Goal: Contribute content: Contribute content

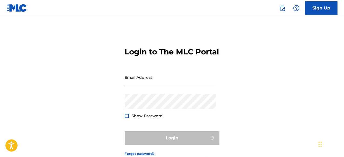
click at [141, 85] on input "Email Address" at bounding box center [170, 77] width 91 height 15
type input "[EMAIL_ADDRESS][DOMAIN_NAME]"
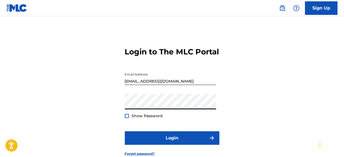
click at [126, 118] on div at bounding box center [127, 116] width 4 height 4
click at [126, 117] on img at bounding box center [127, 115] width 3 height 3
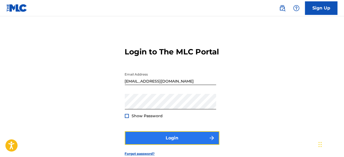
click at [168, 145] on button "Login" at bounding box center [172, 138] width 95 height 14
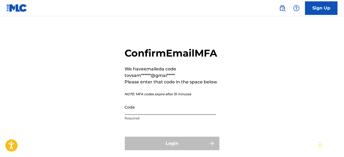
click at [133, 115] on input "Code" at bounding box center [170, 106] width 91 height 15
paste input "578465"
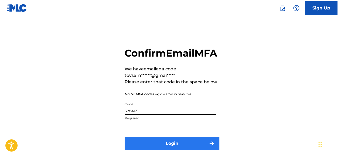
type input "578465"
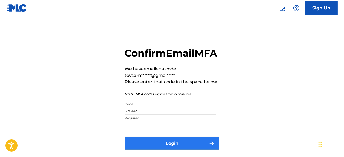
click at [172, 150] on button "Login" at bounding box center [172, 144] width 95 height 14
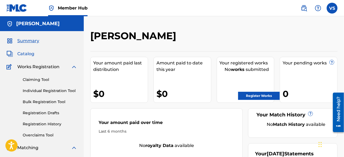
click at [28, 53] on span "Catalog" at bounding box center [25, 54] width 17 height 6
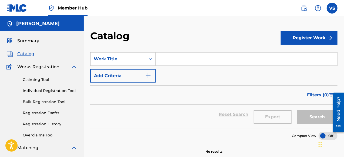
click at [75, 66] on img at bounding box center [74, 67] width 6 height 6
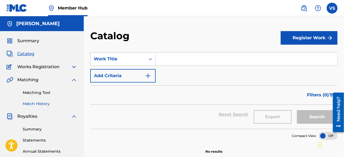
click at [39, 103] on link "Match History" at bounding box center [50, 104] width 55 height 6
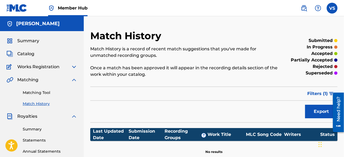
click at [111, 133] on div "Last Updated Date" at bounding box center [111, 134] width 36 height 13
click at [26, 40] on span "Summary" at bounding box center [28, 41] width 22 height 6
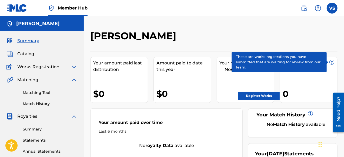
click at [330, 61] on span "?" at bounding box center [332, 62] width 4 height 4
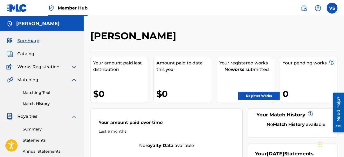
click at [75, 80] on img at bounding box center [74, 80] width 6 height 6
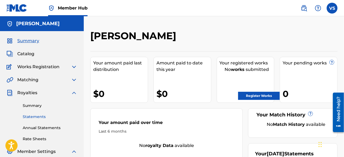
click at [40, 117] on link "Statements" at bounding box center [50, 117] width 55 height 6
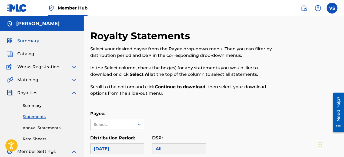
click at [32, 42] on span "Summary" at bounding box center [28, 41] width 22 height 6
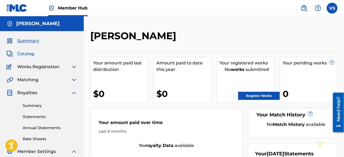
click at [26, 55] on span "Catalog" at bounding box center [25, 54] width 17 height 6
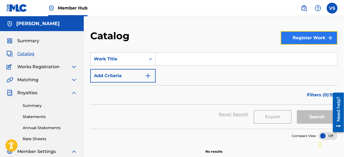
click at [321, 38] on button "Register Work" at bounding box center [309, 38] width 57 height 14
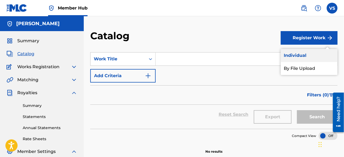
click at [302, 55] on link "Individual" at bounding box center [309, 55] width 57 height 13
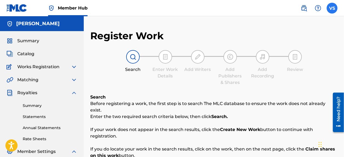
click at [331, 13] on label at bounding box center [332, 8] width 11 height 11
click at [333, 8] on input "VS [PERSON_NAME] [EMAIL_ADDRESS][DOMAIN_NAME] Notification Preferences Profile …" at bounding box center [333, 8] width 0 height 0
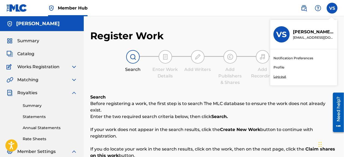
click at [277, 68] on link "Profile" at bounding box center [279, 67] width 11 height 5
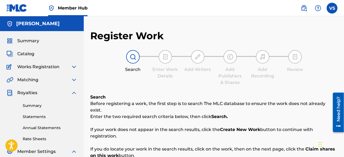
click at [74, 92] on img at bounding box center [74, 93] width 6 height 6
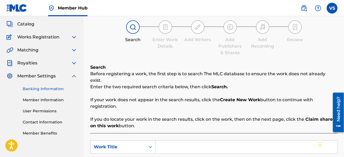
scroll to position [54, 0]
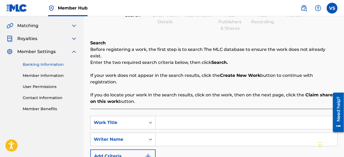
click at [53, 62] on link "Banking Information" at bounding box center [50, 65] width 55 height 6
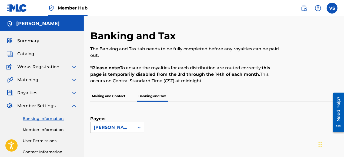
click at [74, 66] on img at bounding box center [74, 67] width 6 height 6
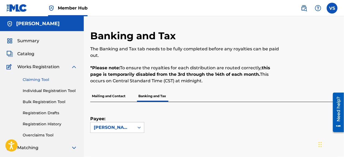
click at [33, 80] on link "Claiming Tool" at bounding box center [50, 80] width 55 height 6
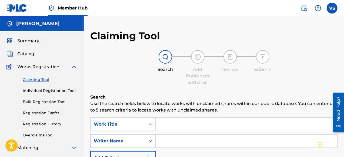
scroll to position [54, 0]
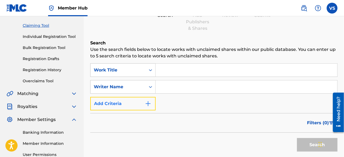
click at [147, 104] on img "Search Form" at bounding box center [148, 103] width 6 height 6
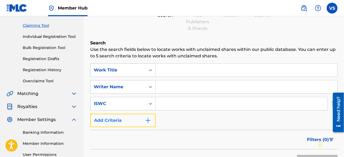
click at [149, 121] on img "Search Form" at bounding box center [148, 120] width 6 height 6
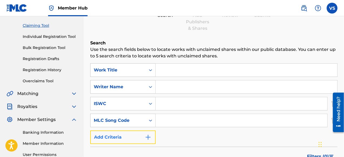
click at [147, 139] on img "Search Form" at bounding box center [148, 137] width 6 height 6
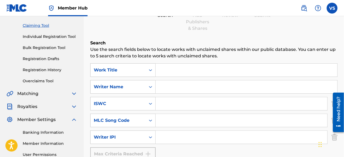
scroll to position [108, 0]
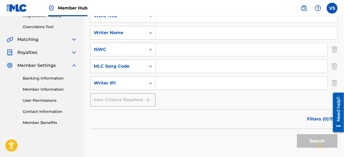
click at [167, 83] on input "Search Form" at bounding box center [242, 83] width 172 height 13
paste input "00222511223"
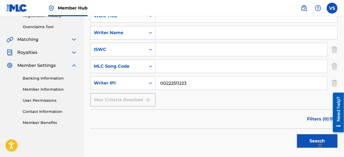
type input "00222511223"
click at [175, 51] on input "Search Form" at bounding box center [242, 49] width 172 height 13
paste input "T-335.159.814-2"
type input "T-335.159.814-2"
click at [166, 31] on input "Search Form" at bounding box center [247, 32] width 182 height 13
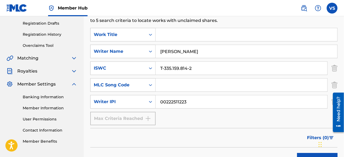
scroll to position [81, 0]
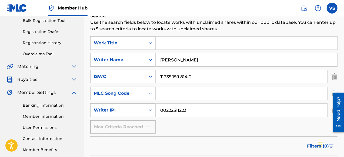
type input "[PERSON_NAME]"
click at [179, 44] on input "Search Form" at bounding box center [247, 43] width 182 height 13
click at [241, 29] on p "Use the search fields below to locate works with unclaimed shares within our pu…" at bounding box center [214, 25] width 248 height 13
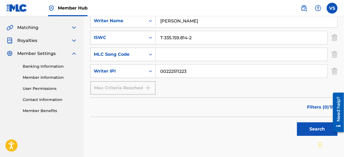
scroll to position [135, 0]
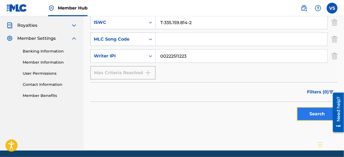
click at [317, 113] on button "Search" at bounding box center [317, 114] width 41 height 14
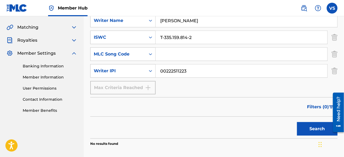
scroll to position [162, 0]
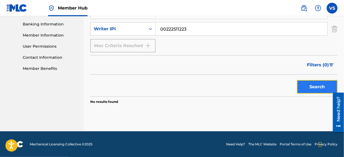
click at [315, 86] on button "Search" at bounding box center [317, 87] width 41 height 14
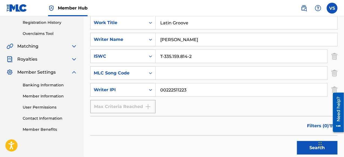
scroll to position [81, 0]
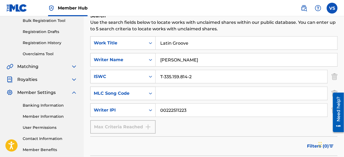
click at [194, 43] on input "Latin Groove" at bounding box center [247, 43] width 182 height 13
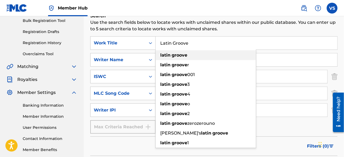
click at [184, 55] on strong "groove" at bounding box center [180, 54] width 16 height 5
type input "latin groove"
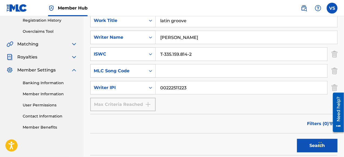
scroll to position [135, 0]
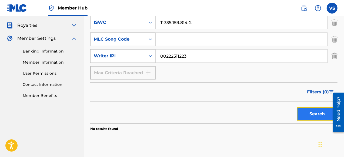
click at [317, 112] on button "Search" at bounding box center [317, 114] width 41 height 14
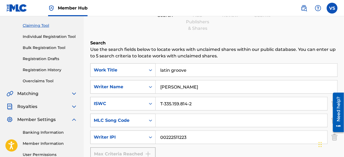
scroll to position [0, 0]
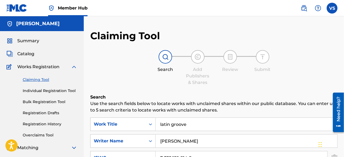
click at [74, 65] on img at bounding box center [74, 67] width 6 height 6
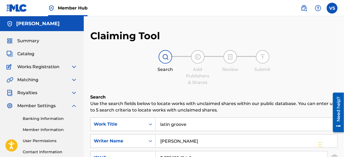
click at [10, 66] on img at bounding box center [9, 67] width 7 height 6
click at [30, 53] on span "Catalog" at bounding box center [25, 54] width 17 height 6
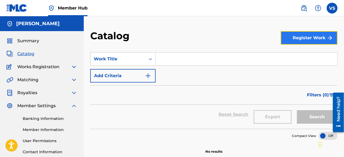
click at [314, 37] on button "Register Work" at bounding box center [309, 38] width 57 height 14
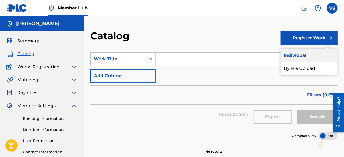
click at [303, 55] on link "Individual" at bounding box center [309, 55] width 57 height 13
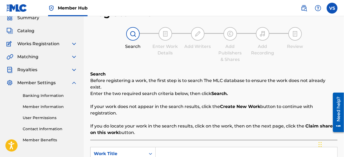
scroll to position [54, 0]
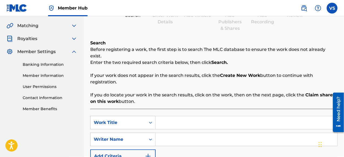
click at [164, 116] on input "Search Form" at bounding box center [247, 122] width 182 height 13
type input "Latin Groove"
click at [173, 133] on input "Search Form" at bounding box center [247, 139] width 182 height 13
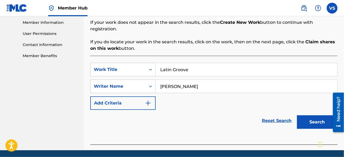
scroll to position [108, 0]
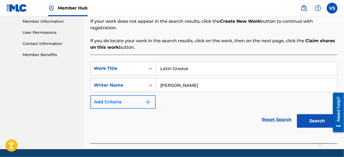
type input "[PERSON_NAME]"
click at [147, 99] on img "Search Form" at bounding box center [148, 102] width 6 height 6
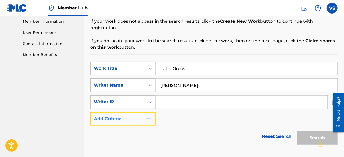
click at [147, 116] on img "Search Form" at bounding box center [148, 119] width 6 height 6
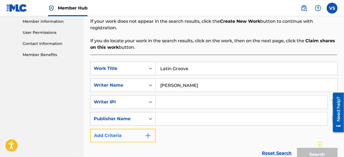
click at [148, 132] on img "Search Form" at bounding box center [148, 135] width 6 height 6
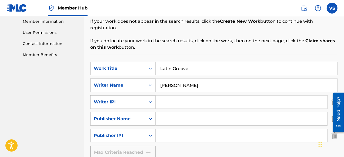
click at [170, 97] on input "Search Form" at bounding box center [242, 102] width 172 height 13
paste input "00222511223"
type input "00222511223"
click at [194, 112] on input "Search Form" at bounding box center [242, 118] width 172 height 13
paste input "00225621787"
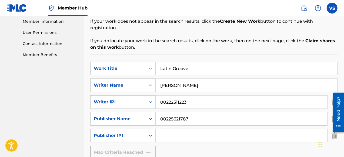
type input "00225621787"
click at [164, 129] on input "Search Form" at bounding box center [242, 135] width 172 height 13
paste input "00225621787"
type input "00225621787"
drag, startPoint x: 196, startPoint y: 113, endPoint x: 157, endPoint y: 111, distance: 38.8
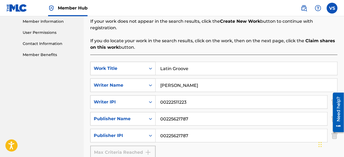
click at [157, 112] on input "00225621787" at bounding box center [242, 118] width 172 height 13
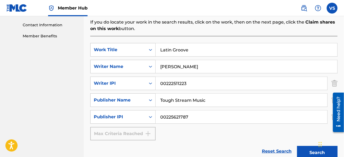
scroll to position [135, 0]
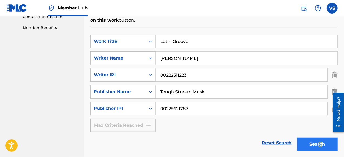
type input "Tough Stream Music"
click at [312, 138] on button "Search" at bounding box center [317, 144] width 41 height 14
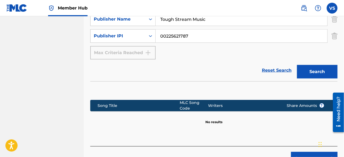
scroll to position [216, 0]
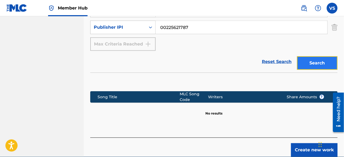
click at [323, 58] on button "Search" at bounding box center [317, 63] width 41 height 14
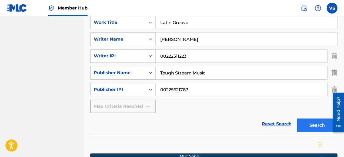
scroll to position [235, 0]
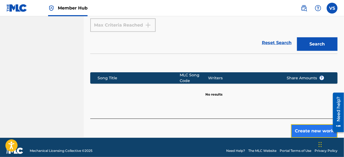
click at [320, 124] on button "Create new work" at bounding box center [314, 131] width 47 height 14
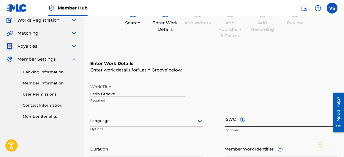
scroll to position [74, 0]
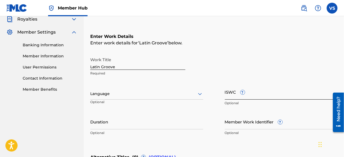
click at [242, 95] on input "ISWC ?" at bounding box center [281, 91] width 113 height 15
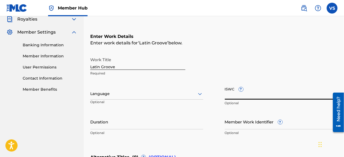
click at [232, 96] on input "ISWC ?" at bounding box center [281, 91] width 113 height 15
paste input "T-335.159.814-2"
type input "T-335.159.814-2"
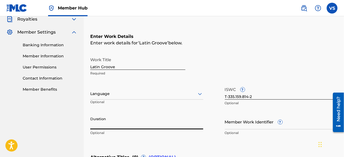
click at [108, 127] on input "Duration" at bounding box center [146, 121] width 113 height 15
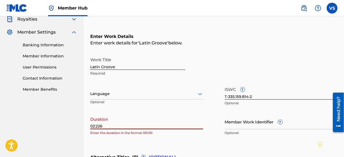
drag, startPoint x: 101, startPoint y: 126, endPoint x: 114, endPoint y: 128, distance: 13.1
click at [102, 126] on input "02:226" at bounding box center [146, 121] width 113 height 15
click at [100, 127] on input "02:226" at bounding box center [146, 121] width 113 height 15
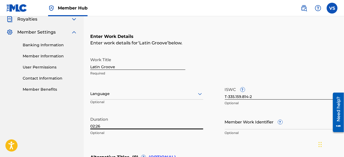
type input "02:26"
click at [329, 33] on h6 "Enter Work Details" at bounding box center [214, 36] width 248 height 6
drag, startPoint x: 344, startPoint y: 45, endPoint x: 342, endPoint y: 50, distance: 5.7
click at [342, 50] on div "Register Work Search Enter Work Details Add Writers Add Publishers & Shares Add…" at bounding box center [214, 97] width 261 height 283
click at [321, 47] on div "Enter Work Details Enter work details for ‘ Latin Groove ’ below. Work Title La…" at bounding box center [214, 85] width 248 height 131
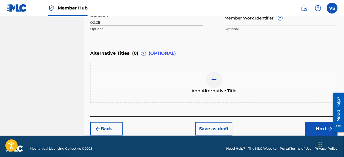
scroll to position [180, 0]
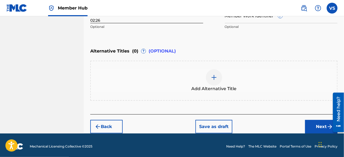
drag, startPoint x: 346, startPoint y: 53, endPoint x: 9, endPoint y: 15, distance: 338.4
click at [324, 126] on button "Next" at bounding box center [321, 127] width 32 height 14
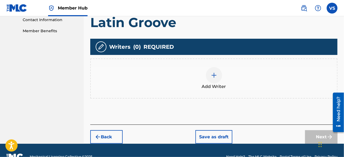
scroll to position [133, 0]
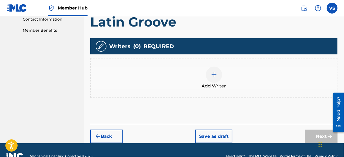
click at [214, 75] on img at bounding box center [214, 74] width 6 height 6
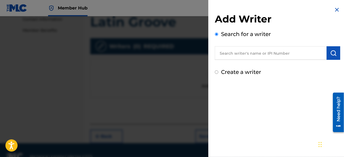
click at [231, 54] on input "text" at bounding box center [271, 53] width 112 height 14
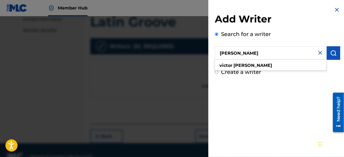
type input "[PERSON_NAME]"
click at [286, 84] on div "Add Writer Search for a writer [PERSON_NAME] Create a writer" at bounding box center [278, 78] width 139 height 157
click at [279, 55] on input "[PERSON_NAME]" at bounding box center [271, 53] width 112 height 14
click at [245, 65] on strong "[PERSON_NAME]" at bounding box center [253, 65] width 39 height 5
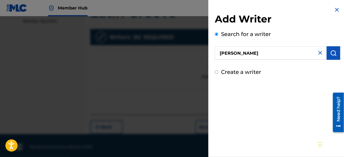
scroll to position [144, 0]
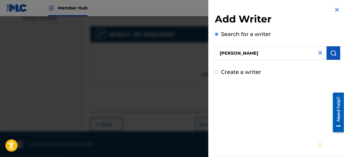
click at [269, 91] on div "Add Writer Search for a writer [PERSON_NAME] Create a writer" at bounding box center [278, 78] width 139 height 157
click at [255, 52] on input "[PERSON_NAME]" at bounding box center [271, 53] width 112 height 14
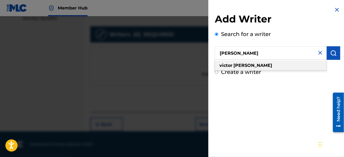
click at [253, 65] on div "[PERSON_NAME]" at bounding box center [271, 66] width 112 height 10
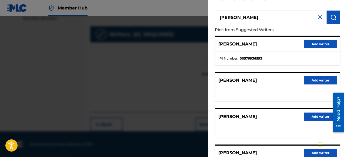
scroll to position [54, 0]
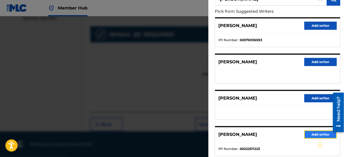
click at [317, 134] on button "Add writer" at bounding box center [321, 134] width 32 height 8
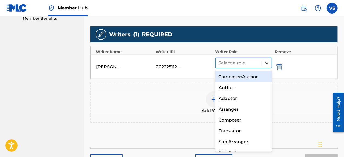
click at [267, 63] on icon at bounding box center [266, 63] width 3 height 2
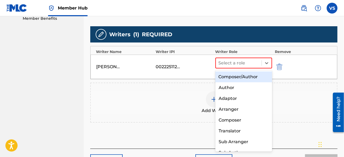
click at [251, 77] on div "Composer/Author" at bounding box center [244, 76] width 57 height 11
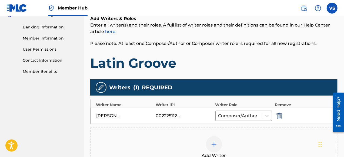
scroll to position [107, 0]
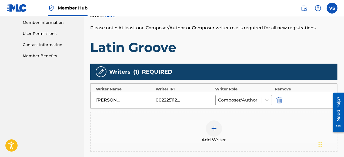
click at [272, 101] on div "Add Writers & Roles Enter all writer(s) and their roles. A full list of writer …" at bounding box center [214, 82] width 248 height 191
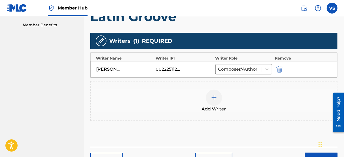
scroll to position [173, 0]
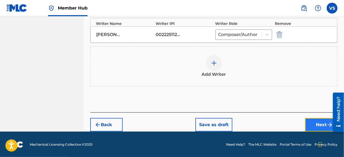
click at [322, 124] on button "Next" at bounding box center [321, 125] width 32 height 14
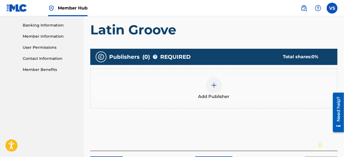
scroll to position [78, 0]
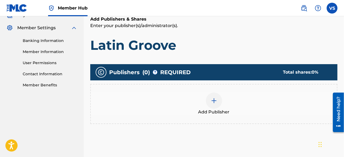
click at [215, 99] on img at bounding box center [214, 100] width 6 height 6
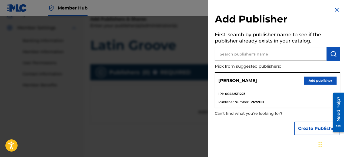
click at [244, 55] on input "text" at bounding box center [271, 54] width 112 height 14
type input "Tough Stream Music"
click at [334, 52] on img "submit" at bounding box center [334, 54] width 6 height 6
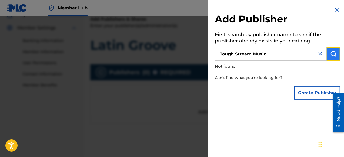
click at [333, 53] on img "submit" at bounding box center [334, 54] width 6 height 6
click at [277, 54] on input "Tough Stream Music" at bounding box center [271, 54] width 112 height 14
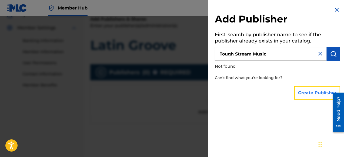
click at [309, 94] on button "Create Publisher" at bounding box center [318, 93] width 46 height 14
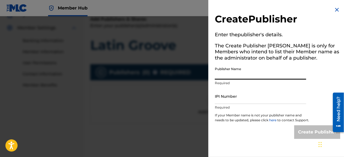
click at [227, 76] on input "Publisher Name" at bounding box center [260, 71] width 91 height 15
type input "Tough Stream Music"
click at [225, 99] on input "IPI Number" at bounding box center [260, 95] width 91 height 15
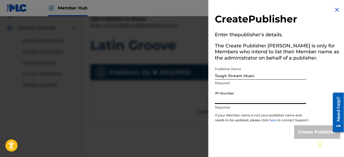
paste input "00225621787"
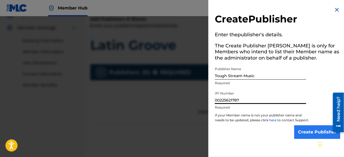
type input "00225621787"
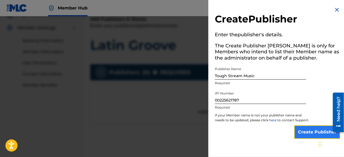
click at [312, 132] on input "Create Publisher" at bounding box center [318, 132] width 46 height 14
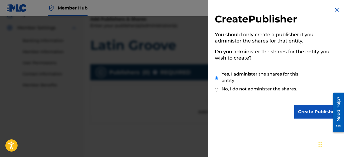
click at [329, 61] on h5 "Do you administer the shares for the entity you wish to create?" at bounding box center [278, 55] width 126 height 17
click at [320, 111] on input "Create Publisher" at bounding box center [318, 112] width 46 height 14
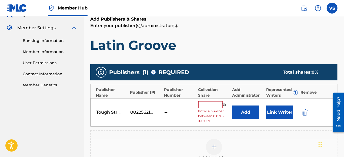
click at [208, 106] on input "text" at bounding box center [211, 104] width 24 height 7
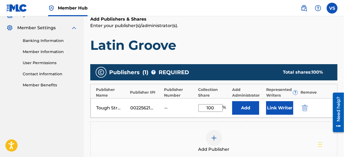
type input "100"
click at [340, 41] on div "Register Work Search Enter Work Details Add Writers Add Publishers & Shares Add…" at bounding box center [214, 87] width 261 height 271
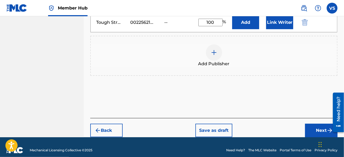
scroll to position [108, 0]
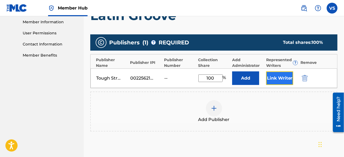
click at [281, 77] on button "Link Writer" at bounding box center [280, 78] width 27 height 14
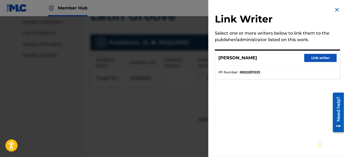
click at [337, 9] on img at bounding box center [337, 9] width 6 height 6
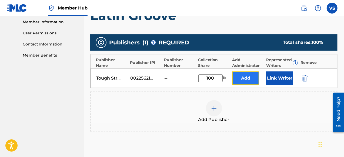
click at [250, 76] on button "Add" at bounding box center [245, 78] width 27 height 14
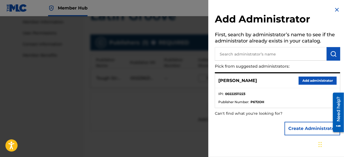
click at [257, 129] on div "Create Administrator" at bounding box center [278, 128] width 126 height 19
click at [335, 10] on img at bounding box center [337, 9] width 6 height 6
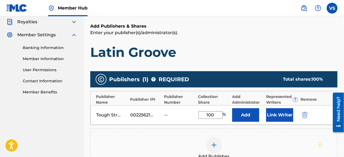
scroll to position [166, 0]
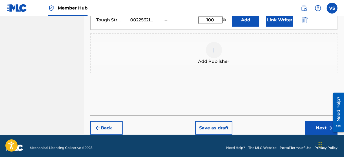
drag, startPoint x: 346, startPoint y: 56, endPoint x: 7, endPoint y: 2, distance: 343.3
click at [323, 126] on button "Next" at bounding box center [321, 128] width 32 height 14
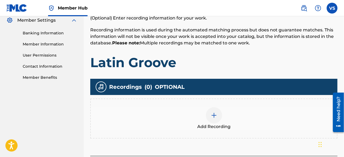
scroll to position [129, 0]
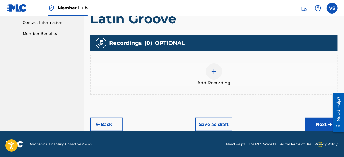
click at [214, 70] on img at bounding box center [214, 71] width 6 height 6
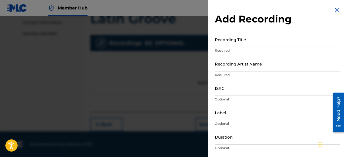
click at [235, 46] on input "Recording Title" at bounding box center [278, 39] width 126 height 15
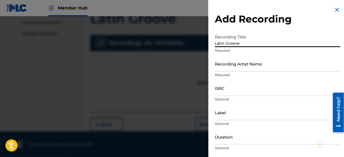
type input "Latin Groove"
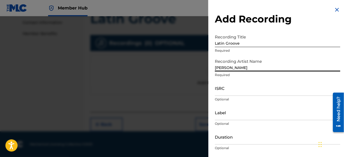
type input "[PERSON_NAME]"
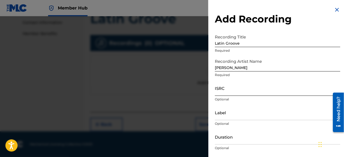
click at [225, 91] on input "ISRC" at bounding box center [278, 87] width 126 height 15
paste input "usl4q2594594"
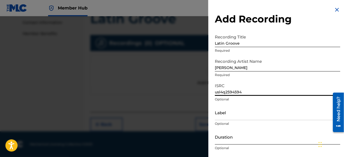
type input "usl4q2594594"
click at [231, 140] on input "Duration" at bounding box center [278, 136] width 126 height 15
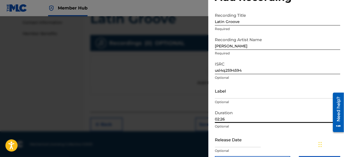
scroll to position [41, 0]
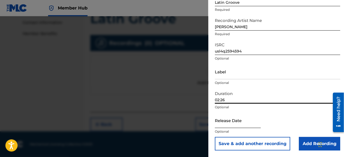
type input "02:26"
click at [229, 121] on input "text" at bounding box center [238, 120] width 46 height 15
select select "8"
select select "2025"
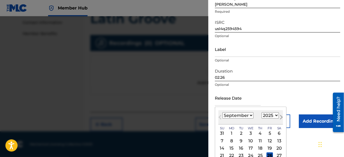
scroll to position [68, 0]
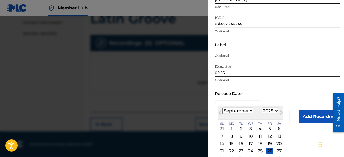
click at [241, 150] on div "23" at bounding box center [241, 151] width 6 height 6
type input "[DATE]"
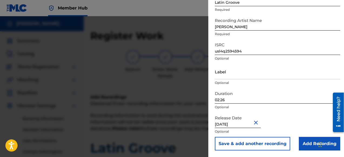
scroll to position [129, 0]
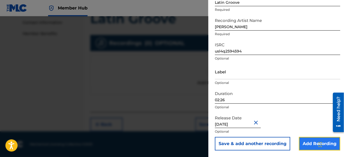
click at [312, 145] on input "Add Recording" at bounding box center [319, 144] width 41 height 14
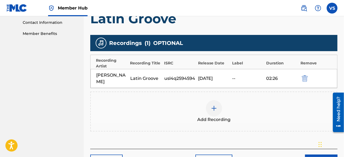
scroll to position [166, 0]
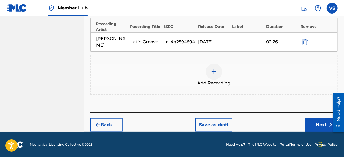
click at [214, 71] on img at bounding box center [214, 71] width 6 height 6
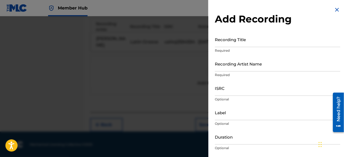
click at [337, 10] on img at bounding box center [337, 9] width 6 height 6
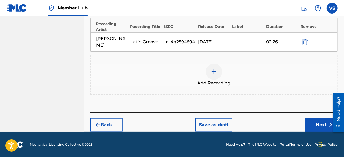
click at [213, 71] on img at bounding box center [214, 71] width 6 height 6
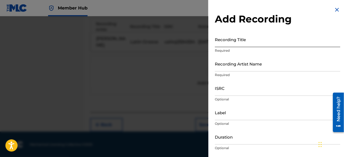
click at [238, 43] on input "Recording Title" at bounding box center [278, 39] width 126 height 15
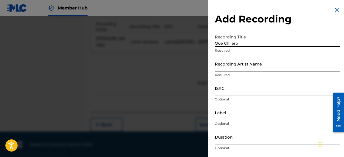
type input "Que Chilero"
click at [224, 64] on input "Recording Artist Name" at bounding box center [278, 63] width 126 height 15
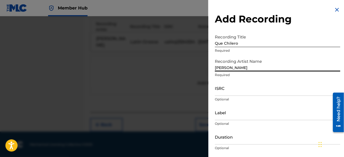
type input "[PERSON_NAME]"
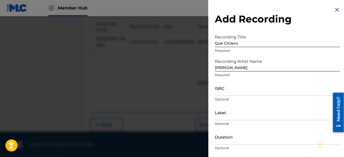
click at [179, 12] on nav "Member Hub VS VS [PERSON_NAME] [EMAIL_ADDRESS][DOMAIN_NAME] Notification Prefer…" at bounding box center [172, 8] width 344 height 16
click at [225, 89] on input "ISRC" at bounding box center [278, 87] width 126 height 15
paste input "ushm22516144"
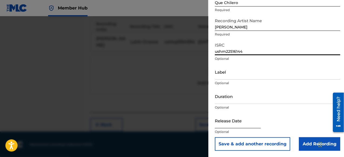
scroll to position [41, 0]
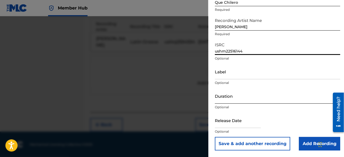
type input "ushm22516144"
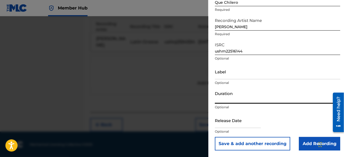
click at [224, 100] on input "Duration" at bounding box center [278, 95] width 126 height 15
type input "03:50"
click at [235, 122] on input "text" at bounding box center [238, 120] width 46 height 15
select select "8"
select select "2025"
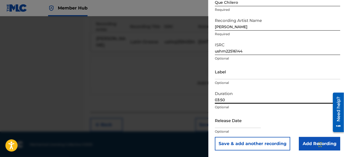
click at [306, 93] on input "03:50" at bounding box center [278, 95] width 126 height 15
click at [246, 124] on input "text" at bounding box center [238, 120] width 46 height 15
select select "8"
select select "2025"
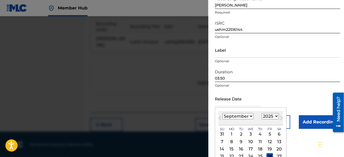
scroll to position [84, 0]
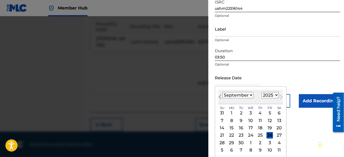
click at [221, 96] on span "Previous Month" at bounding box center [221, 98] width 0 height 8
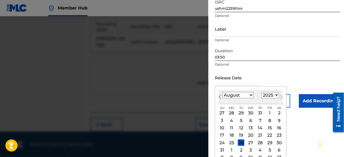
click at [221, 96] on span "Previous Month" at bounding box center [221, 98] width 0 height 8
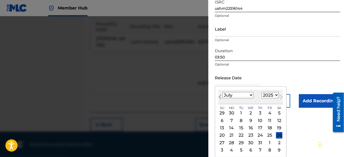
click at [221, 96] on span "Previous Month" at bounding box center [221, 98] width 0 height 8
select select "4"
click at [241, 128] on div "13" at bounding box center [241, 128] width 6 height 6
type input "[DATE]"
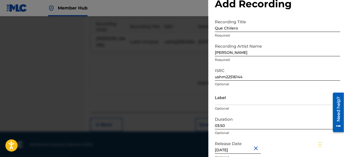
scroll to position [41, 0]
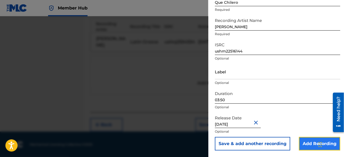
click at [313, 144] on input "Add Recording" at bounding box center [319, 144] width 41 height 14
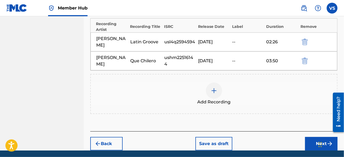
click at [215, 92] on img at bounding box center [214, 90] width 6 height 6
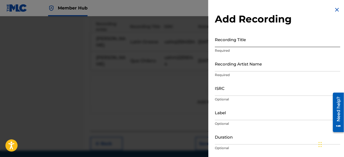
click at [230, 43] on input "Recording Title" at bounding box center [278, 39] width 126 height 15
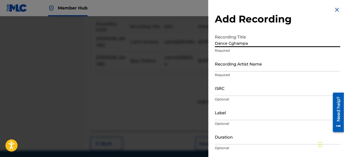
click at [234, 45] on input "Dance Cghampa" at bounding box center [278, 39] width 126 height 15
type input "Dance Champa"
click at [223, 91] on input "ISRC" at bounding box center [278, 87] width 126 height 15
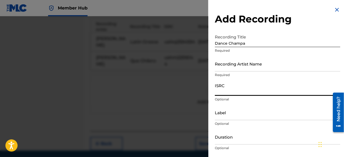
paste input "uscgj1704141"
type input "uscgj1704141"
click at [225, 64] on input "Recording Artist Name" at bounding box center [278, 63] width 126 height 15
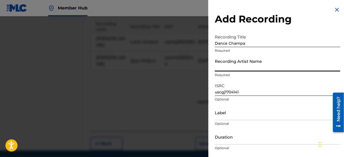
type input "[PERSON_NAME]"
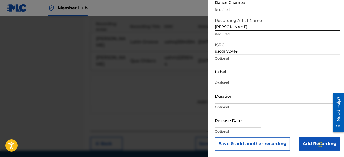
click at [247, 123] on input "text" at bounding box center [238, 120] width 46 height 15
select select "8"
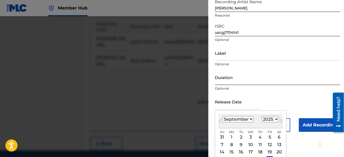
scroll to position [68, 0]
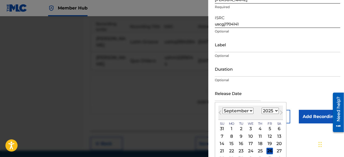
click at [277, 111] on select "1899 1900 1901 1902 1903 1904 1905 1906 1907 1908 1909 1910 1911 1912 1913 1914…" at bounding box center [270, 111] width 17 height 6
select select "2017"
click at [262, 108] on select "1899 1900 1901 1902 1903 1904 1905 1906 1907 1908 1909 1910 1911 1912 1913 1914…" at bounding box center [270, 111] width 17 height 6
click at [251, 110] on select "January February March April May June July August September October November De…" at bounding box center [238, 111] width 31 height 6
select select "2"
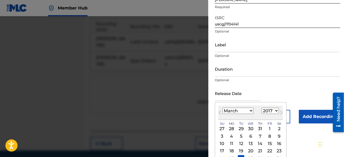
click at [223, 108] on select "January February March April May June July August September October November De…" at bounding box center [238, 111] width 31 height 6
click at [241, 142] on div "14" at bounding box center [241, 143] width 6 height 6
type input "[DATE]"
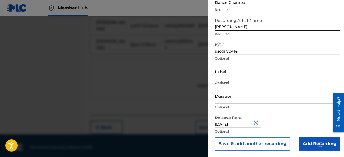
scroll to position [185, 0]
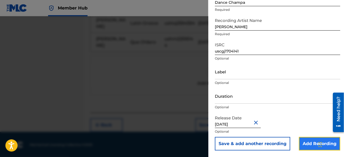
click at [313, 143] on input "Add Recording" at bounding box center [319, 144] width 41 height 14
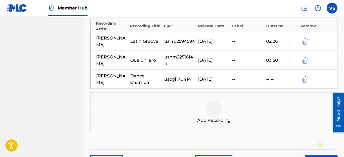
scroll to position [157, 0]
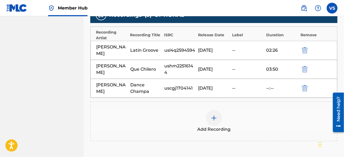
click at [216, 117] on img at bounding box center [214, 118] width 6 height 6
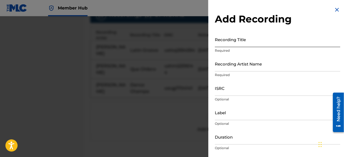
click at [246, 44] on input "Recording Title" at bounding box center [278, 39] width 126 height 15
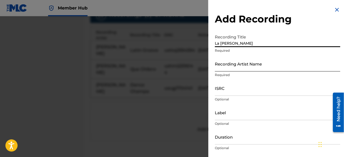
type input "La [PERSON_NAME]"
click at [258, 64] on input "Recording Artist Name" at bounding box center [278, 63] width 126 height 15
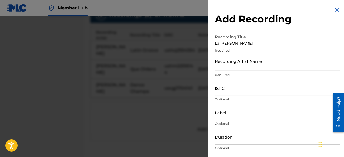
type input "[PERSON_NAME]"
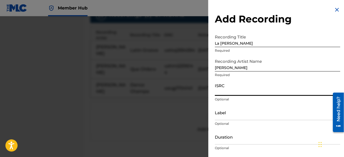
click at [224, 94] on input "ISRC" at bounding box center [278, 87] width 126 height 15
paste input "ushm82087171"
type input "ushm82087171"
click at [227, 141] on input "Duration" at bounding box center [278, 136] width 126 height 15
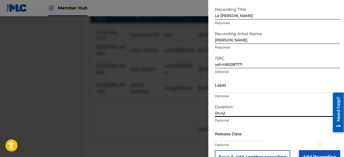
scroll to position [41, 0]
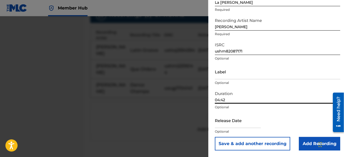
type input "04:42"
click at [254, 125] on input "text" at bounding box center [238, 120] width 46 height 15
select select "8"
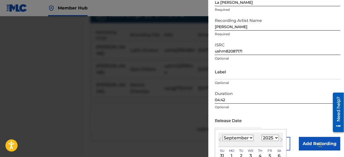
click at [277, 139] on select "1899 1900 1901 1902 1903 1904 1905 1906 1907 1908 1909 1910 1911 1912 1913 1914…" at bounding box center [270, 138] width 17 height 6
select select "2020"
click at [262, 135] on select "1899 1900 1901 1902 1903 1904 1905 1906 1907 1908 1909 1910 1911 1912 1913 1914…" at bounding box center [270, 138] width 17 height 6
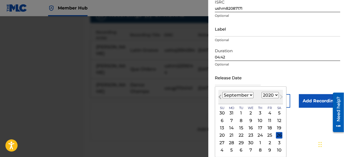
click at [221, 97] on span "Previous Month" at bounding box center [221, 98] width 0 height 8
select select "7"
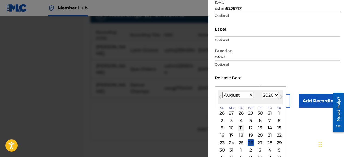
click at [242, 129] on div "11" at bounding box center [241, 128] width 6 height 6
type input "[DATE]"
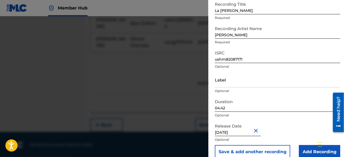
scroll to position [41, 0]
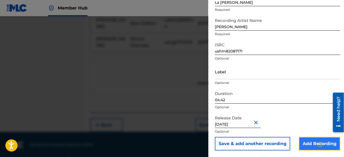
click at [311, 143] on input "Add Recording" at bounding box center [319, 144] width 41 height 14
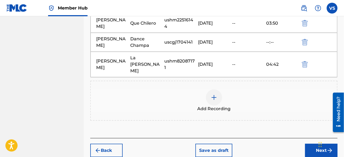
click at [216, 94] on img at bounding box center [214, 97] width 6 height 6
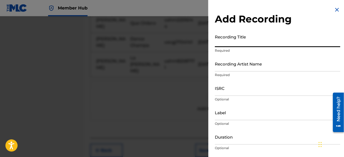
click at [237, 42] on input "Recording Title" at bounding box center [278, 39] width 126 height 15
type input "Spirit of Christmas"
click at [227, 68] on input "Recording Artist Name" at bounding box center [278, 63] width 126 height 15
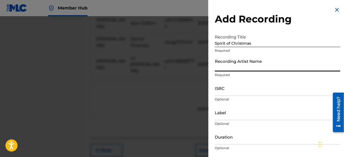
type input "[PERSON_NAME]"
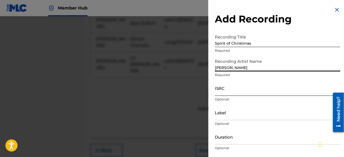
click at [225, 92] on input "ISRC" at bounding box center [278, 87] width 126 height 15
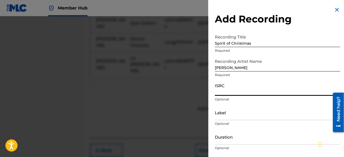
paste input "ushm91612353"
click at [261, 88] on input "ushm91612353" at bounding box center [278, 87] width 126 height 15
type input "ushm91612353"
click at [228, 117] on input "Label" at bounding box center [278, 112] width 126 height 15
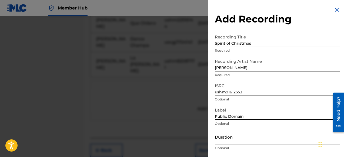
type input "Public Domain"
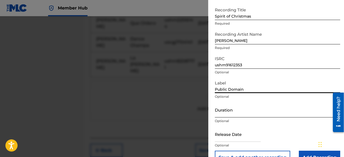
click at [225, 114] on input "Duration" at bounding box center [278, 109] width 126 height 15
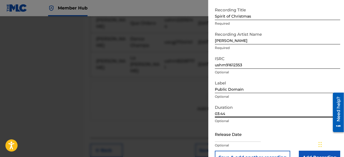
type input "03:44"
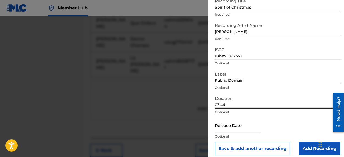
scroll to position [41, 0]
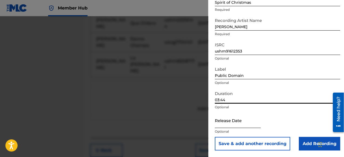
click at [251, 122] on input "text" at bounding box center [238, 120] width 46 height 15
select select "8"
select select "2025"
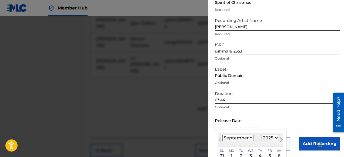
click at [278, 136] on button "Next Month" at bounding box center [281, 140] width 9 height 9
select select "9"
click at [276, 137] on select "1899 1900 1901 1902 1903 1904 1905 1906 1907 1908 1909 1910 1911 1912 1913 1914…" at bounding box center [270, 138] width 17 height 6
select select "2016"
click at [262, 135] on select "1899 1900 1901 1902 1903 1904 1905 1906 1907 1908 1909 1910 1911 1912 1913 1914…" at bounding box center [270, 138] width 17 height 6
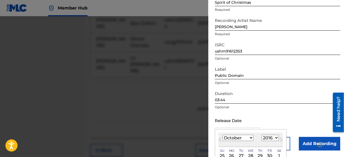
click at [251, 137] on select "January February March April May June July August September October November De…" at bounding box center [238, 138] width 31 height 6
select select "10"
click at [223, 135] on select "January February March April May June July August September October November De…" at bounding box center [238, 138] width 31 height 6
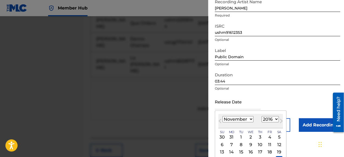
scroll to position [68, 0]
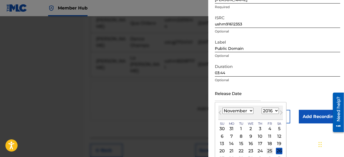
click at [270, 150] on div "25" at bounding box center [270, 151] width 6 height 6
type input "[DATE]"
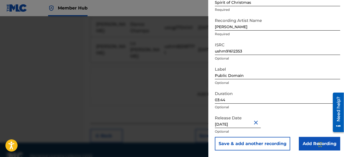
scroll to position [222, 0]
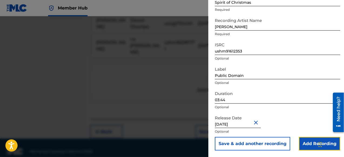
click at [308, 144] on input "Add Recording" at bounding box center [319, 144] width 41 height 14
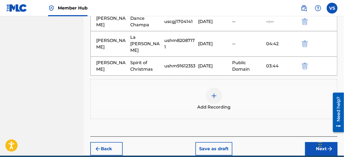
scroll to position [241, 0]
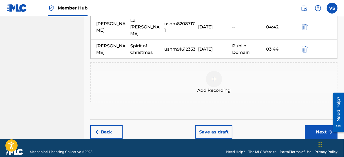
click at [214, 76] on img at bounding box center [214, 79] width 6 height 6
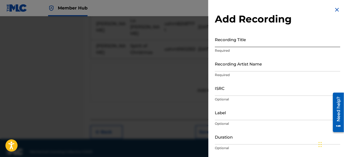
click at [234, 43] on input "Recording Title" at bounding box center [278, 39] width 126 height 15
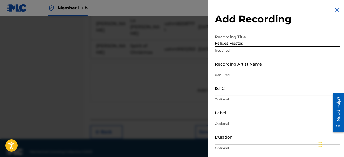
type input "Felices Fiestas"
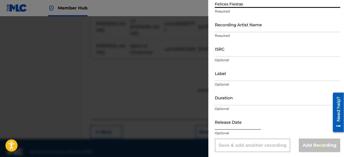
scroll to position [41, 0]
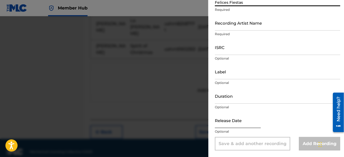
click at [252, 121] on input "text" at bounding box center [238, 120] width 46 height 15
select select "8"
select select "2025"
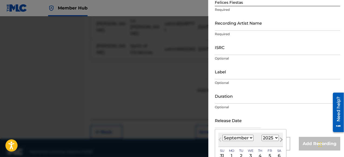
click at [279, 137] on button "Next Month" at bounding box center [281, 140] width 9 height 9
click at [277, 137] on button "Next Month" at bounding box center [281, 140] width 9 height 9
select select "10"
click at [270, 137] on select "1899 1900 1901 1902 1903 1904 1905 1906 1907 1908 1909 1910 1911 1912 1913 1914…" at bounding box center [270, 138] width 17 height 6
select select "2014"
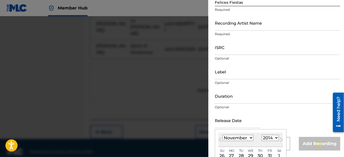
click at [262, 135] on select "1899 1900 1901 1902 1903 1904 1905 1906 1907 1908 1909 1910 1911 1912 1913 1914…" at bounding box center [270, 138] width 17 height 6
click at [251, 139] on select "January February March April May June July August September October November De…" at bounding box center [238, 138] width 31 height 6
select select "11"
click at [223, 135] on select "January February March April May June July August September October November De…" at bounding box center [238, 138] width 31 height 6
click at [243, 154] on div "2" at bounding box center [241, 156] width 6 height 6
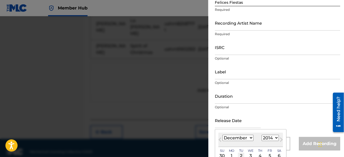
type input "[DATE]"
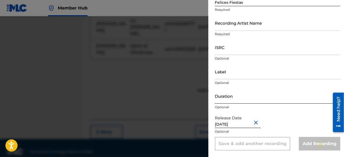
click at [227, 100] on input "Duration" at bounding box center [278, 95] width 126 height 15
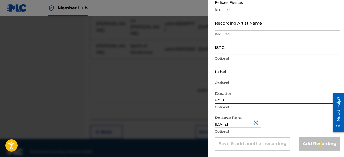
click at [250, 97] on input "03:18" at bounding box center [278, 95] width 126 height 15
type input "03:18"
click at [231, 25] on input "Recording Artist Name" at bounding box center [278, 22] width 126 height 15
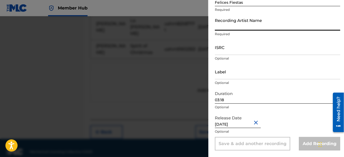
type input "[PERSON_NAME]"
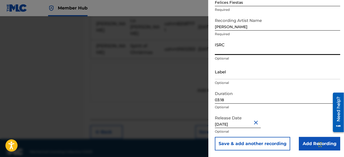
click at [223, 52] on input "ISRC" at bounding box center [278, 47] width 126 height 15
paste input "usx9p1412234"
type input "usx9p1412234"
click at [230, 77] on input "Label" at bounding box center [278, 71] width 126 height 15
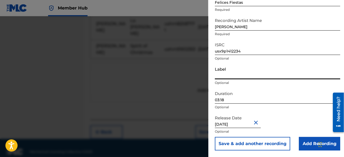
type input "Public Domain"
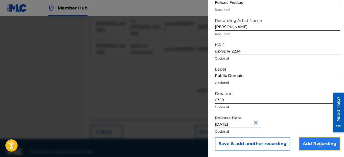
click at [315, 144] on input "Add Recording" at bounding box center [319, 144] width 41 height 14
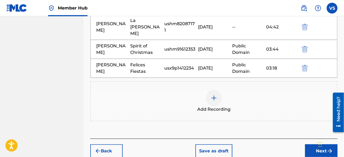
scroll to position [260, 0]
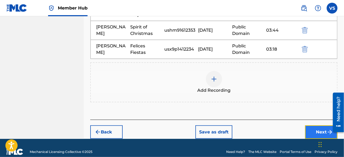
click at [323, 125] on button "Next" at bounding box center [321, 132] width 32 height 14
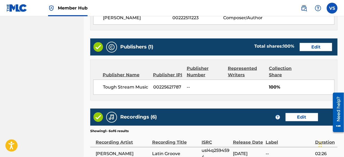
scroll to position [301, 0]
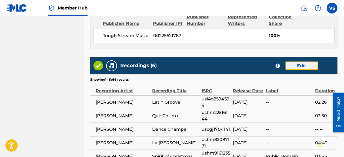
click at [307, 65] on button "Edit" at bounding box center [302, 66] width 32 height 8
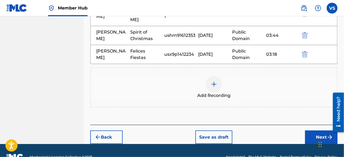
scroll to position [260, 0]
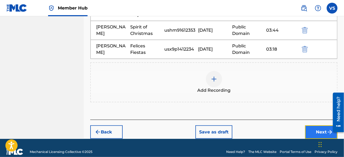
click at [325, 125] on button "Next" at bounding box center [321, 132] width 32 height 14
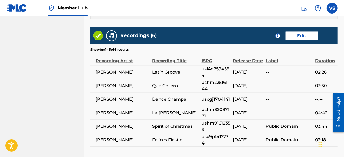
scroll to position [374, 0]
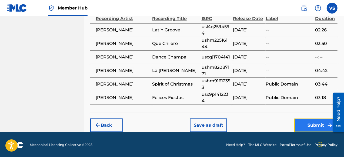
click at [319, 124] on button "Submit" at bounding box center [316, 126] width 43 height 14
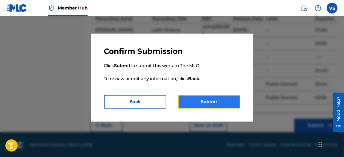
click at [216, 101] on button "Submit" at bounding box center [209, 102] width 62 height 14
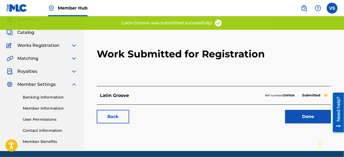
scroll to position [41, 0]
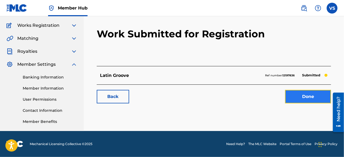
click at [311, 97] on link "Done" at bounding box center [308, 97] width 46 height 14
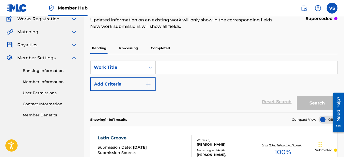
scroll to position [16, 0]
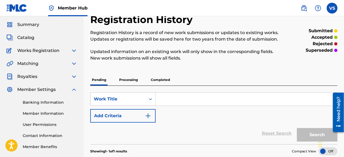
click at [126, 78] on p "Processing" at bounding box center [129, 79] width 22 height 11
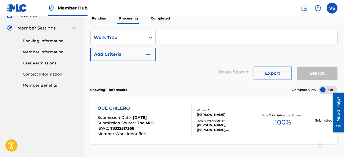
scroll to position [43, 0]
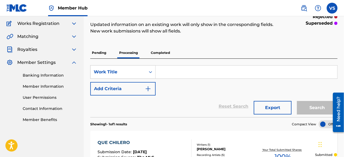
click at [165, 51] on p "Completed" at bounding box center [160, 52] width 22 height 11
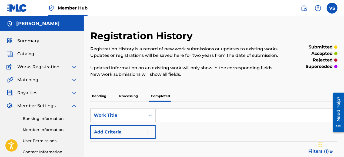
click at [129, 95] on p "Processing" at bounding box center [129, 95] width 22 height 11
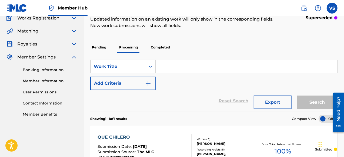
scroll to position [27, 0]
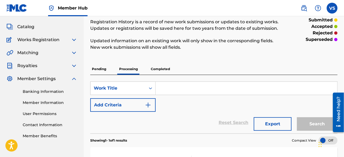
click at [94, 67] on p "Pending" at bounding box center [99, 68] width 18 height 11
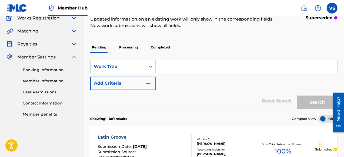
scroll to position [27, 0]
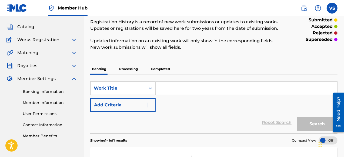
click at [46, 41] on span "Works Registration" at bounding box center [38, 40] width 42 height 6
click at [74, 38] on img at bounding box center [74, 40] width 6 height 6
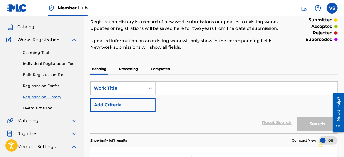
scroll to position [81, 0]
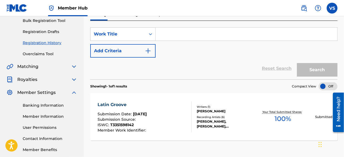
click at [50, 42] on link "Registration History" at bounding box center [50, 43] width 55 height 6
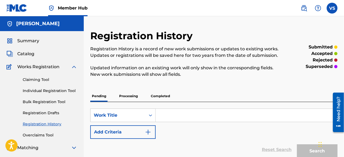
click at [37, 125] on link "Registration History" at bounding box center [50, 124] width 55 height 6
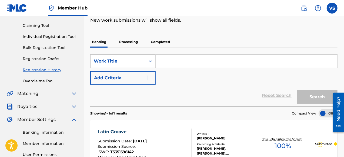
scroll to position [108, 0]
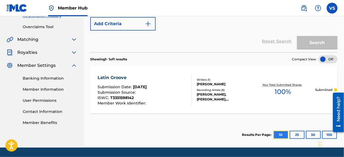
click at [282, 135] on button "10" at bounding box center [281, 135] width 15 height 8
click at [299, 134] on button "25" at bounding box center [297, 135] width 15 height 8
click at [288, 133] on button "10" at bounding box center [281, 135] width 15 height 8
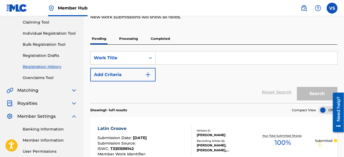
scroll to position [27, 0]
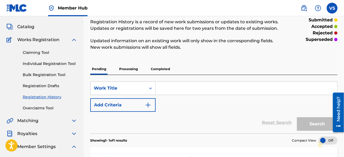
click at [127, 68] on p "Processing" at bounding box center [129, 68] width 22 height 11
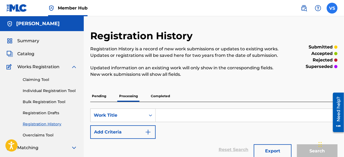
click at [332, 10] on label at bounding box center [332, 8] width 11 height 11
click at [333, 8] on input "VS [PERSON_NAME] [EMAIL_ADDRESS][DOMAIN_NAME] Notification Preferences Profile …" at bounding box center [333, 8] width 0 height 0
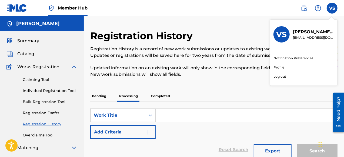
click at [280, 76] on p "Log out" at bounding box center [280, 76] width 13 height 5
click at [333, 8] on input "VS [PERSON_NAME] [EMAIL_ADDRESS][DOMAIN_NAME] Notification Preferences Profile …" at bounding box center [333, 8] width 0 height 0
